Goal: Information Seeking & Learning: Check status

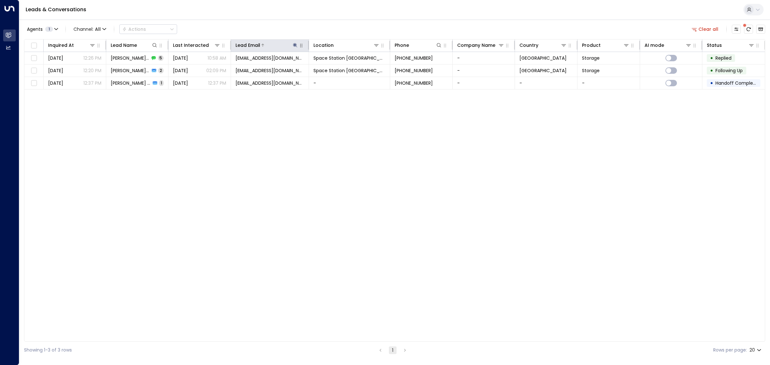
click at [293, 45] on icon at bounding box center [295, 45] width 4 height 4
click at [335, 68] on icon "button" at bounding box center [335, 68] width 5 height 5
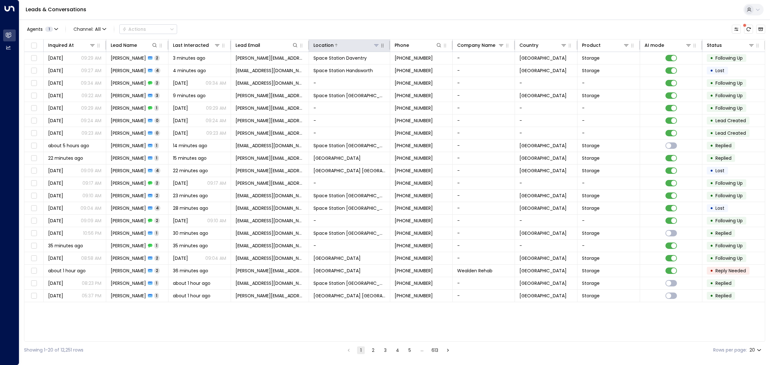
click at [377, 46] on icon at bounding box center [376, 45] width 5 height 5
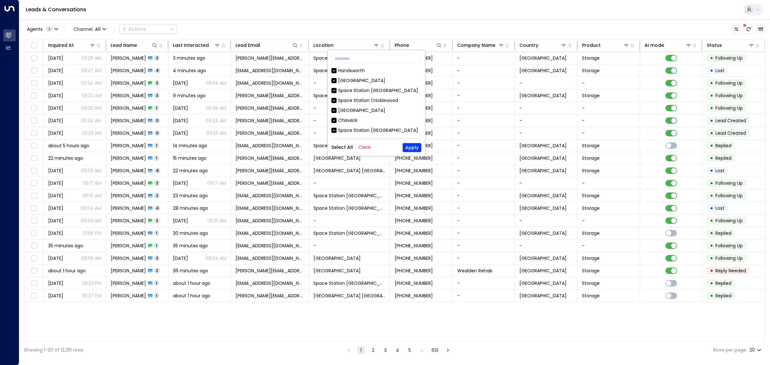
click at [363, 145] on button "Clear" at bounding box center [365, 147] width 13 height 5
click at [342, 126] on div "Space Station [GEOGRAPHIC_DATA]" at bounding box center [378, 129] width 80 height 7
click at [410, 149] on button "Apply" at bounding box center [412, 147] width 19 height 9
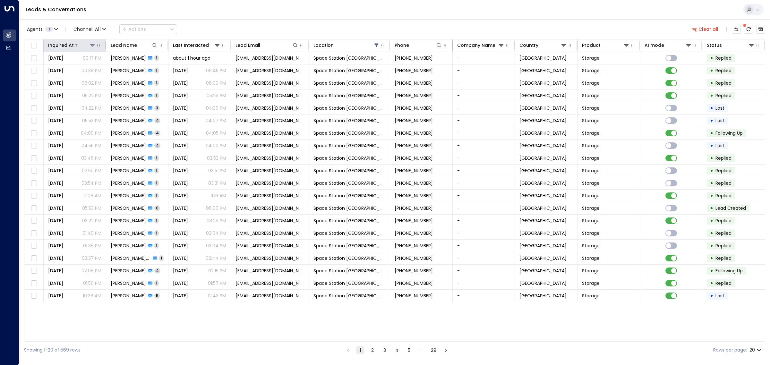
click at [81, 45] on div at bounding box center [85, 45] width 22 height 6
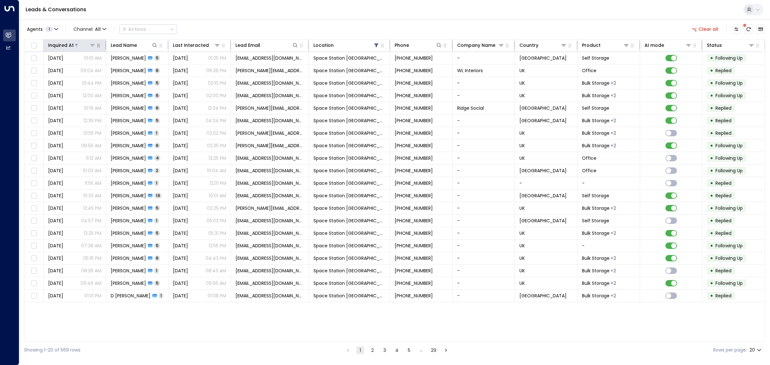
click at [81, 45] on div at bounding box center [85, 45] width 22 height 6
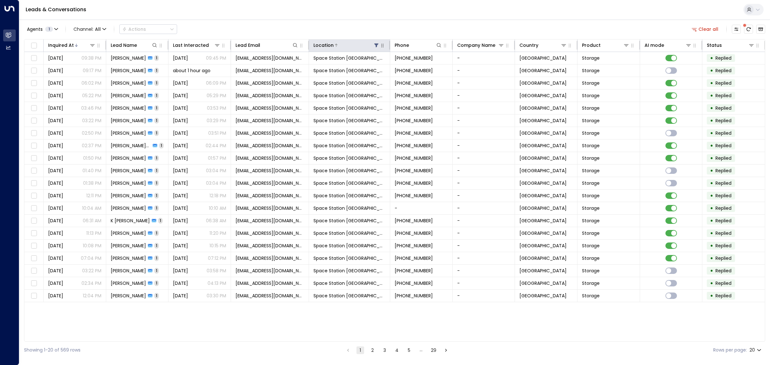
click at [376, 44] on icon at bounding box center [377, 46] width 4 height 4
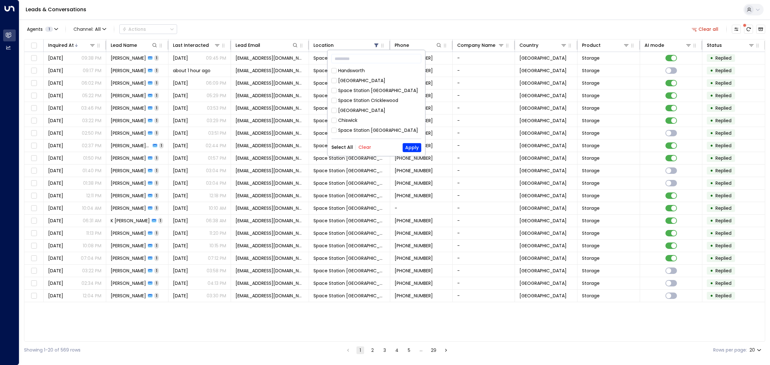
click at [341, 148] on button "Select All" at bounding box center [343, 147] width 22 height 5
click at [410, 145] on button "Apply" at bounding box center [412, 147] width 19 height 9
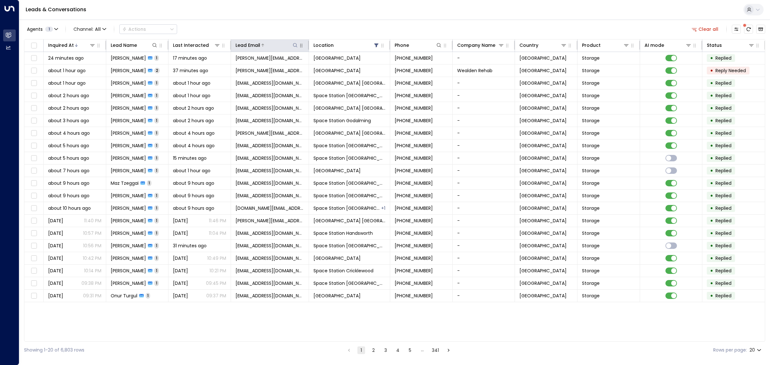
click at [293, 45] on icon at bounding box center [295, 45] width 5 height 5
type input "**********"
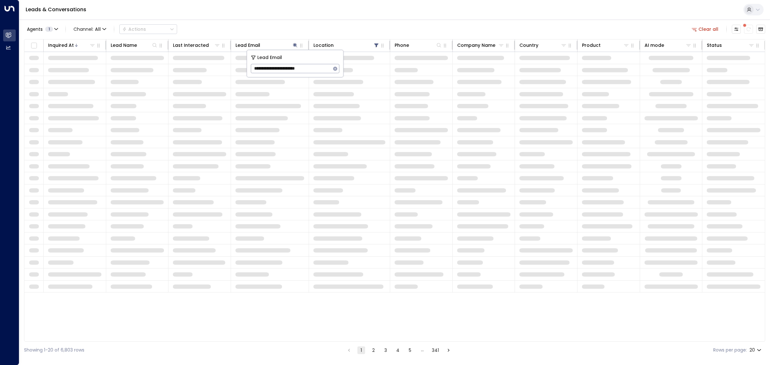
click at [299, 24] on div "Agents 1 Channel: All Actions Clear all" at bounding box center [395, 28] width 742 height 13
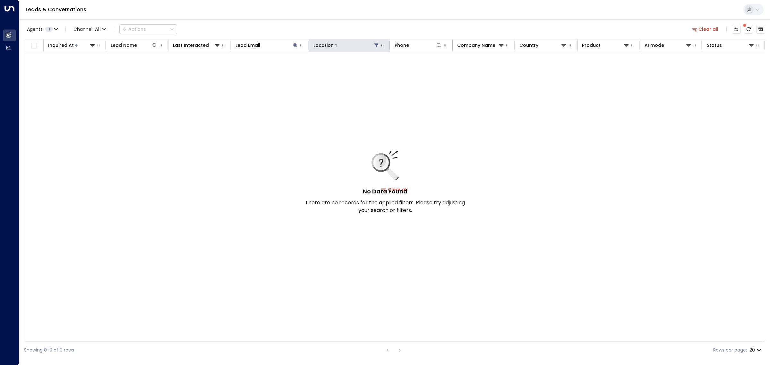
click at [376, 44] on icon at bounding box center [377, 46] width 4 height 4
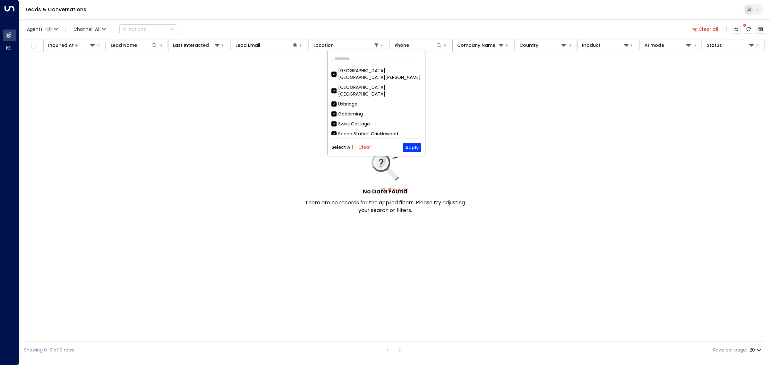
click at [352, 146] on div "Select All Clear" at bounding box center [352, 147] width 40 height 5
click at [365, 149] on button "Clear" at bounding box center [365, 147] width 13 height 5
click at [408, 148] on button "Apply" at bounding box center [412, 147] width 19 height 9
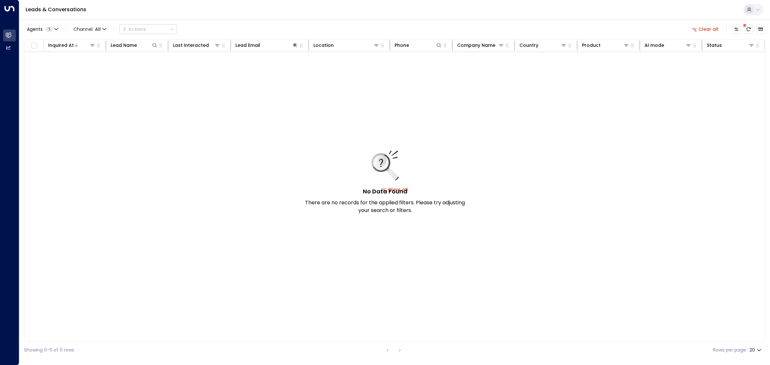
click at [328, 116] on div "No Data Found There are no records for the applied filters. Please try adjustin…" at bounding box center [394, 189] width 741 height 275
click at [296, 46] on icon at bounding box center [295, 45] width 4 height 4
drag, startPoint x: 321, startPoint y: 69, endPoint x: 243, endPoint y: 68, distance: 78.3
click at [243, 68] on body "**********" at bounding box center [385, 179] width 770 height 359
click at [243, 68] on div "No Data Found There are no records for the applied filters. Please try adjustin…" at bounding box center [394, 189] width 741 height 275
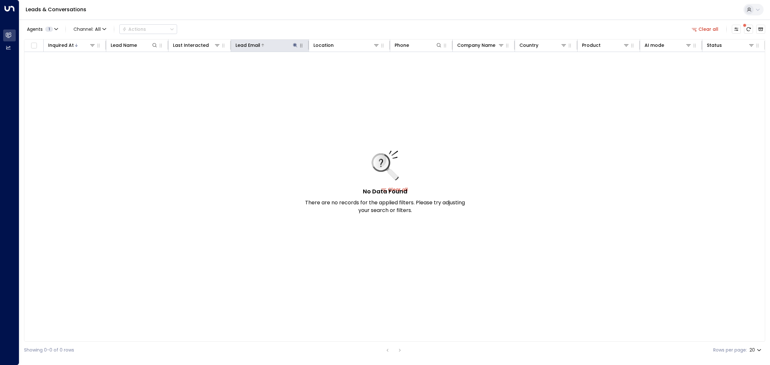
click at [294, 46] on icon at bounding box center [295, 45] width 4 height 4
click at [46, 10] on link "Leads & Conversations" at bounding box center [56, 9] width 61 height 7
click at [759, 28] on icon "Archived Leads" at bounding box center [761, 30] width 5 height 4
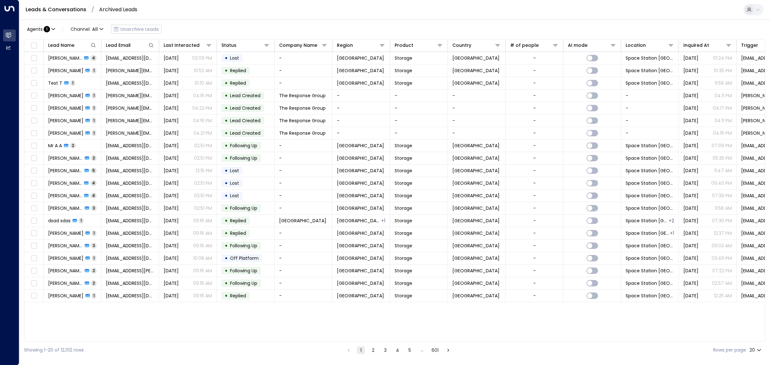
click at [67, 10] on link "Leads & Conversations" at bounding box center [56, 9] width 61 height 7
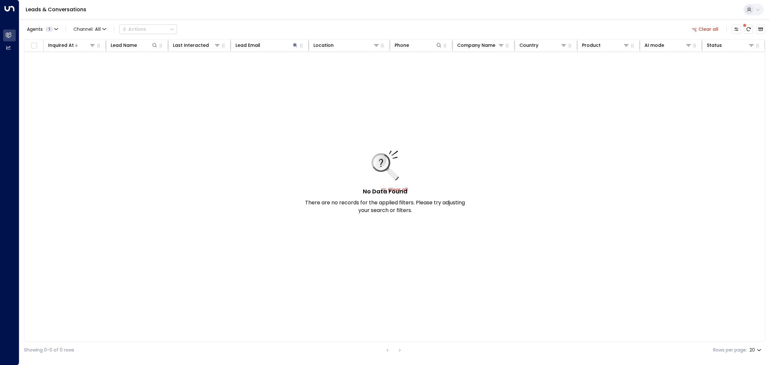
click at [710, 28] on button "Clear all" at bounding box center [706, 29] width 32 height 9
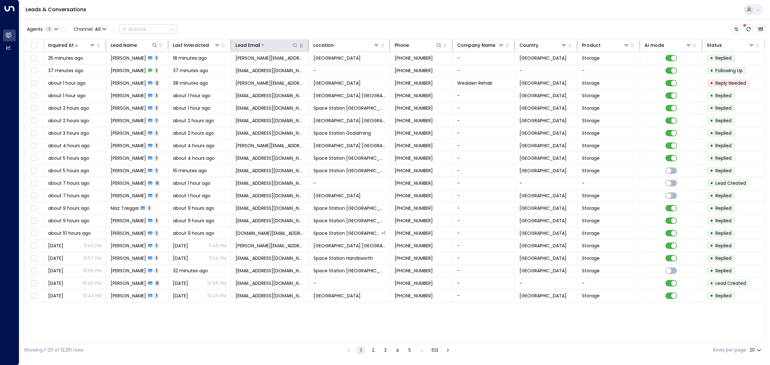
click at [298, 44] on icon at bounding box center [295, 45] width 5 height 5
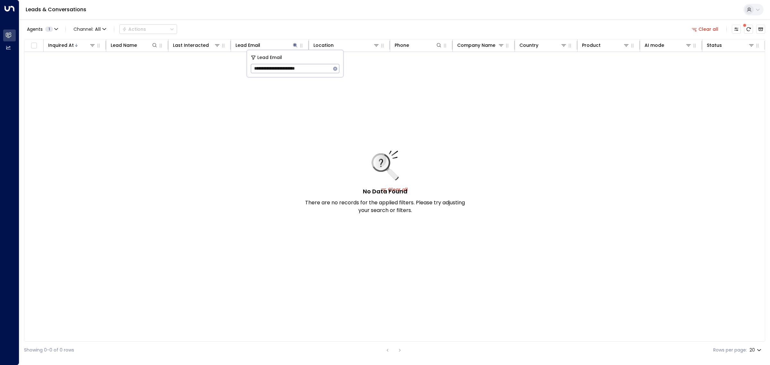
type input "**********"
